Goal: Information Seeking & Learning: Learn about a topic

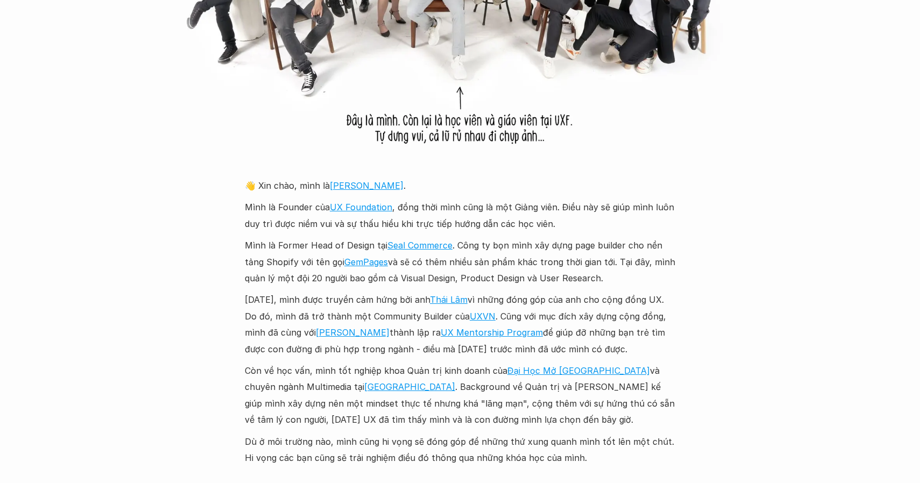
scroll to position [1076, 0]
click at [364, 246] on p "Mình là Former Head of Design tại Seal Commerce . Công ty bọn mình xây dựng pag…" at bounding box center [460, 260] width 430 height 49
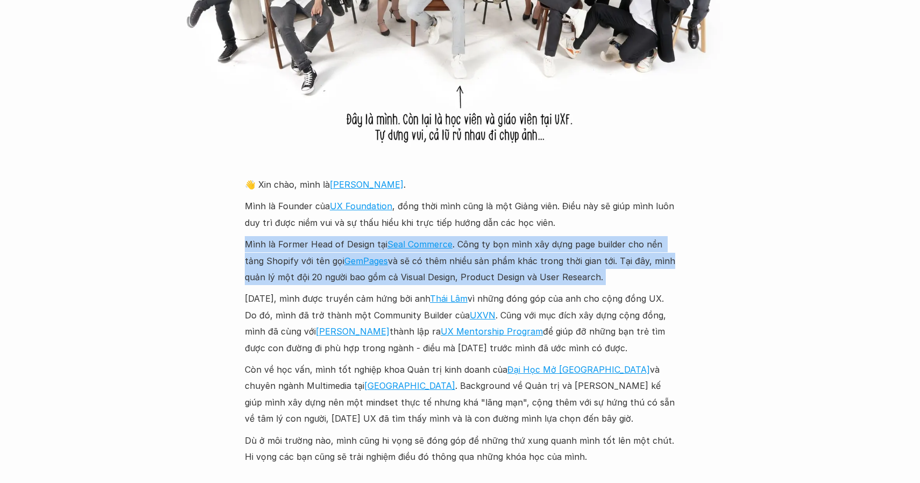
click at [357, 246] on p "Mình là Former Head of Design tại Seal Commerce . Công ty bọn mình xây dựng pag…" at bounding box center [460, 260] width 430 height 49
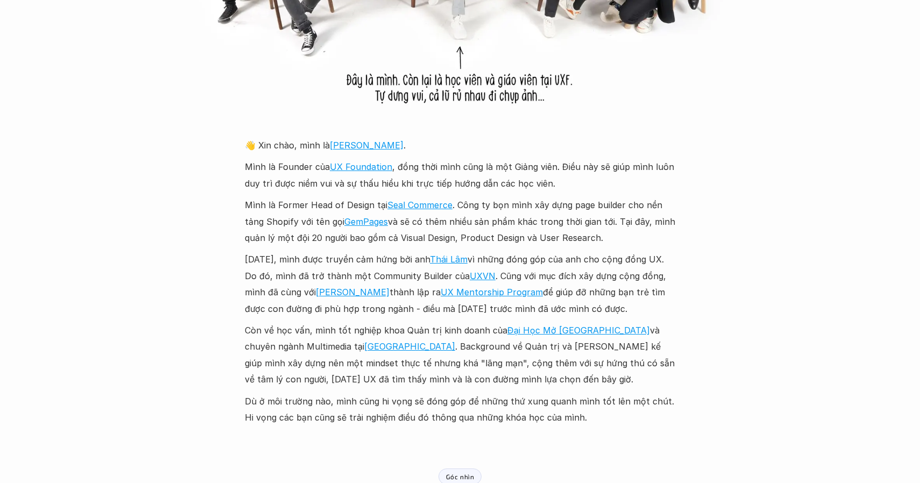
scroll to position [1118, 0]
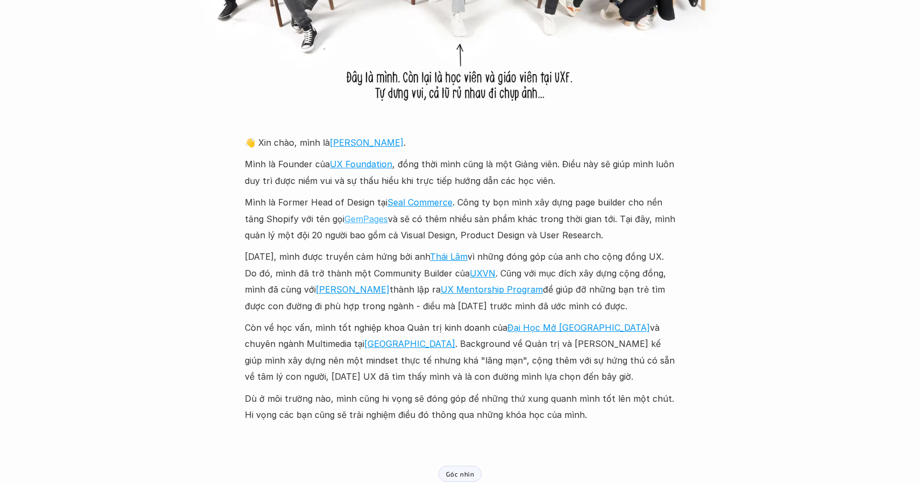
click at [370, 218] on link "GemPages" at bounding box center [366, 219] width 44 height 11
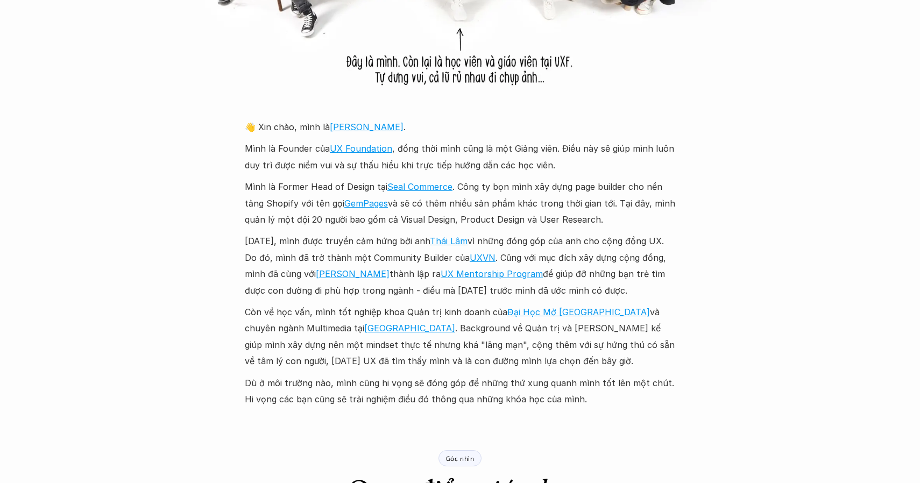
scroll to position [1135, 0]
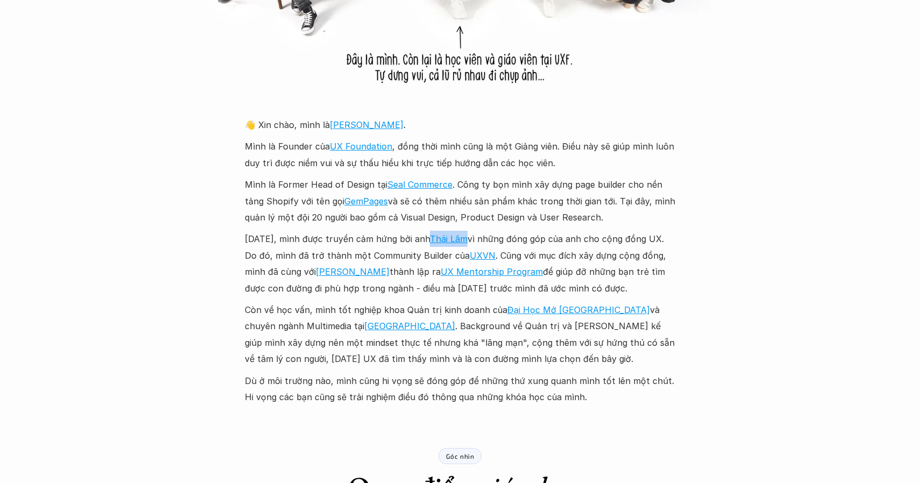
click at [524, 249] on p "Năm 2018, mình được truyền cảm hứng bởi anh Thái Lâm vì những đóng góp của anh …" at bounding box center [460, 264] width 430 height 66
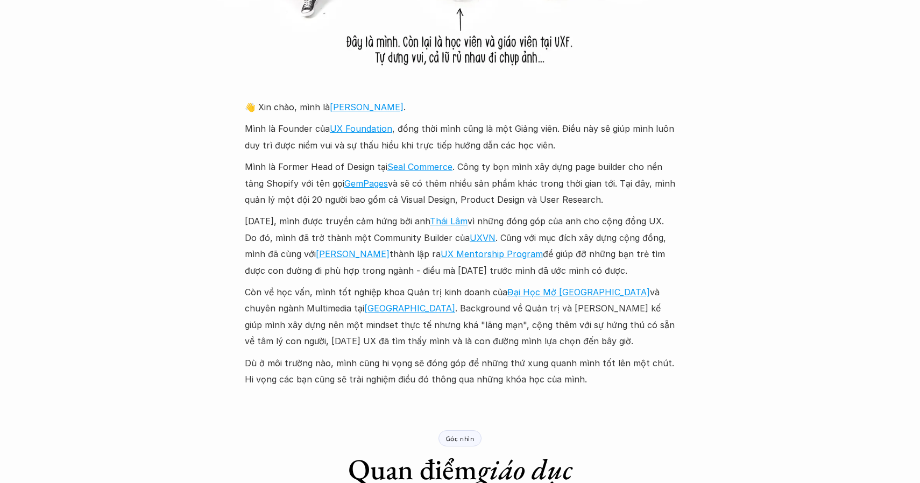
scroll to position [1160, 0]
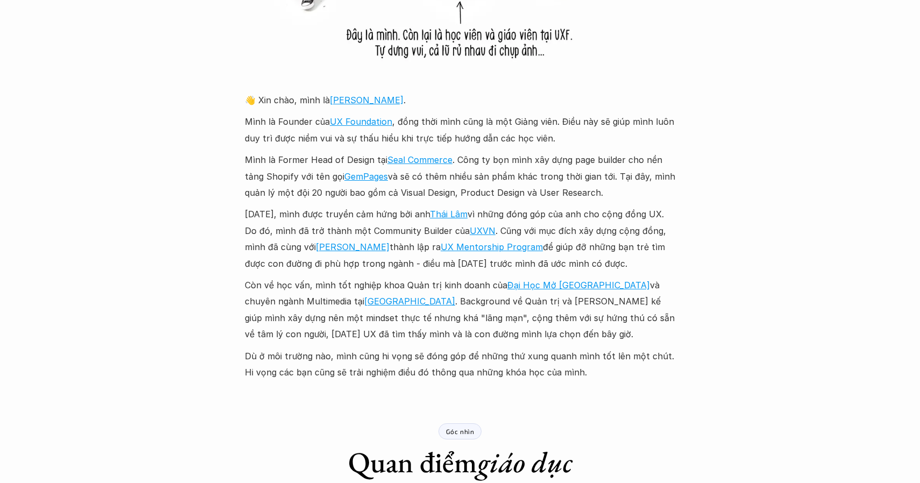
click at [534, 209] on p "Năm 2018, mình được truyền cảm hứng bởi anh Thái Lâm vì những đóng góp của anh …" at bounding box center [460, 239] width 430 height 66
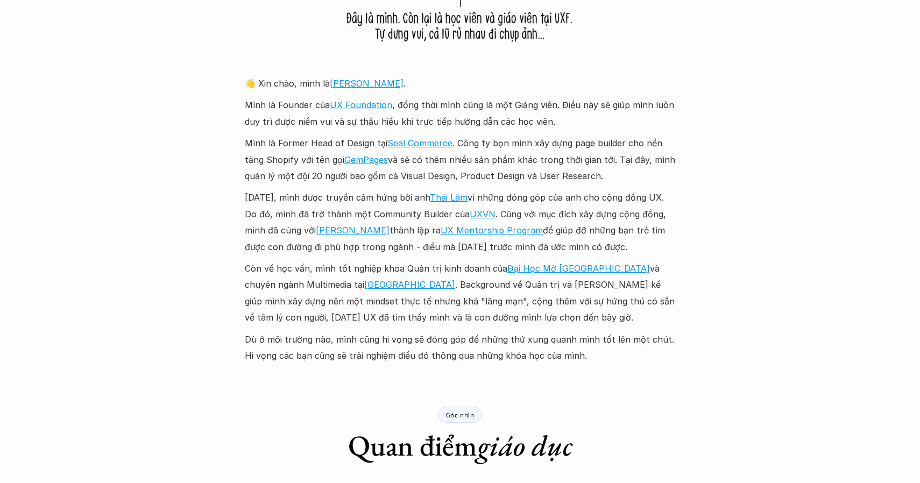
scroll to position [1177, 0]
click at [589, 244] on p "Năm 2018, mình được truyền cảm hứng bởi anh Thái Lâm vì những đóng góp của anh …" at bounding box center [460, 222] width 430 height 66
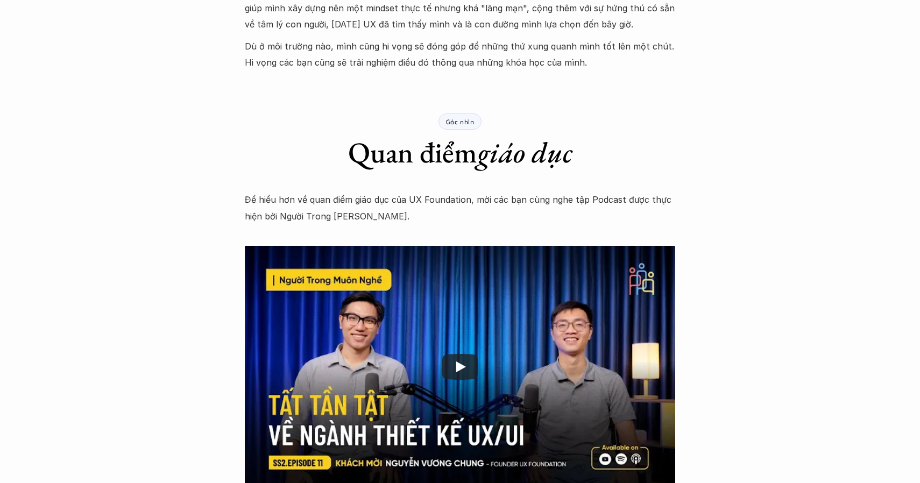
scroll to position [1472, 0]
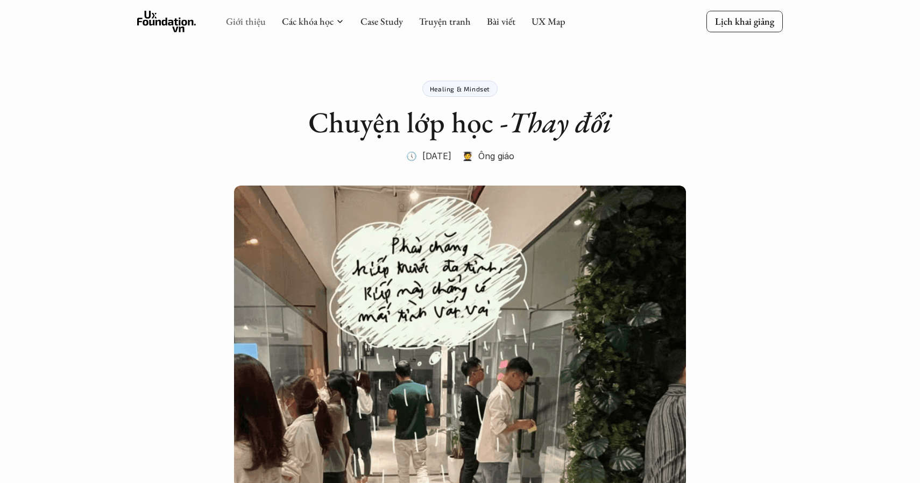
click at [247, 23] on link "Giới thiệu" at bounding box center [246, 21] width 40 height 12
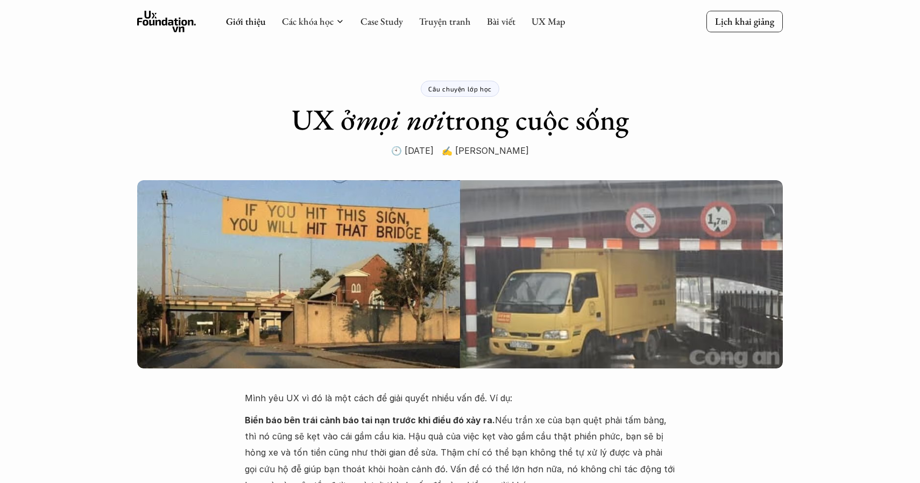
click at [164, 23] on icon at bounding box center [166, 22] width 59 height 22
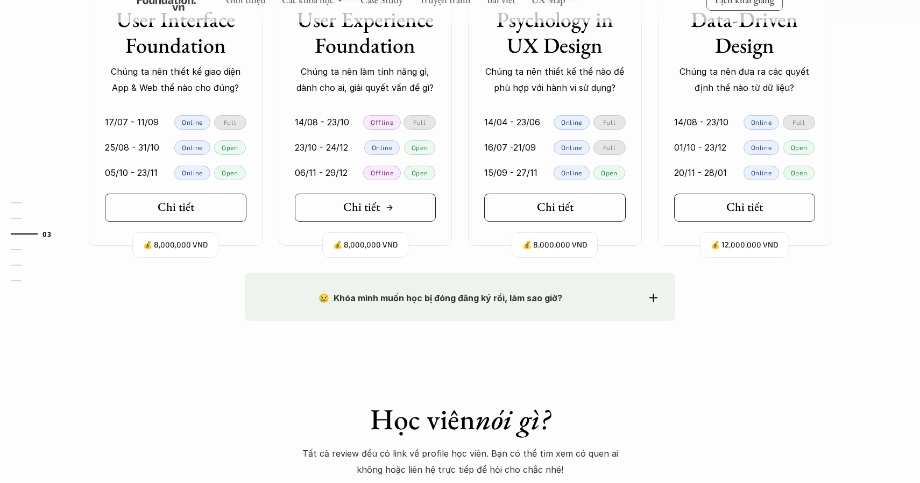
scroll to position [1136, 0]
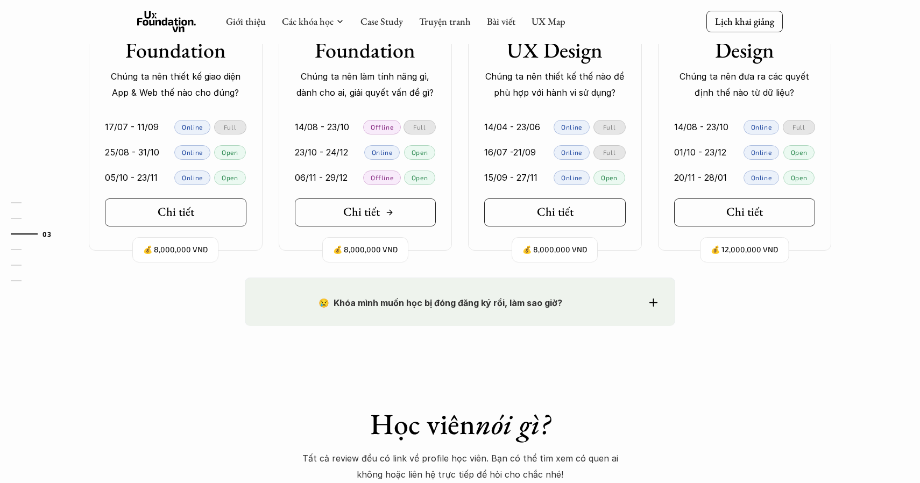
click at [369, 211] on h5 "Chi tiết" at bounding box center [361, 212] width 37 height 14
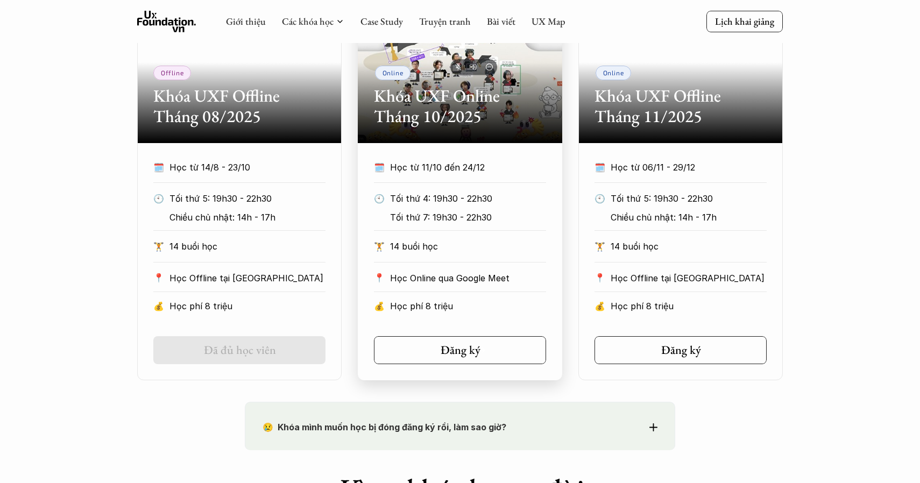
scroll to position [549, 0]
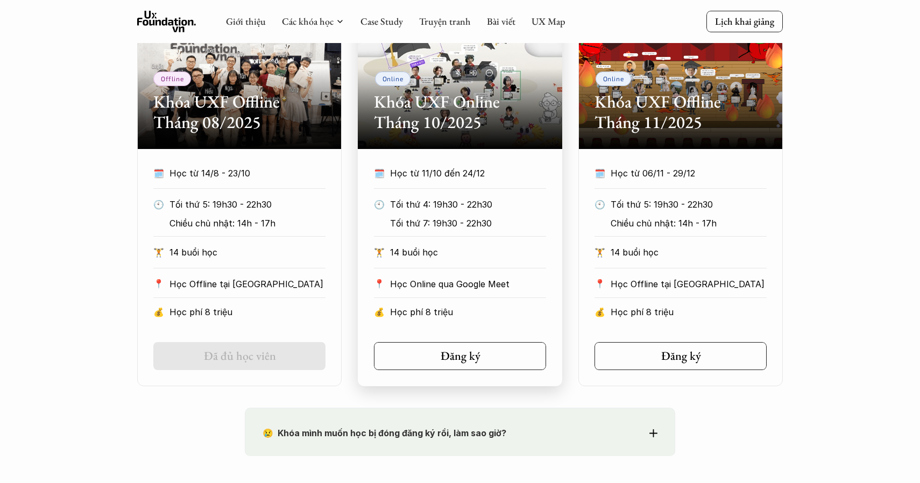
click at [500, 249] on p "14 buổi học" at bounding box center [468, 252] width 156 height 16
